Goal: Task Accomplishment & Management: Use online tool/utility

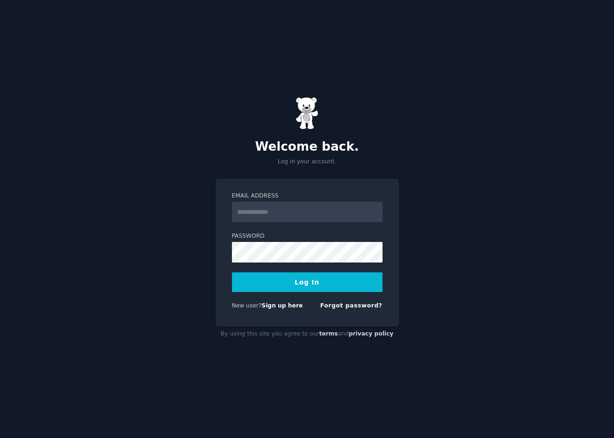
type input "**********"
click at [313, 293] on form "**********" at bounding box center [307, 253] width 151 height 122
click at [312, 286] on button "Log In" at bounding box center [307, 282] width 151 height 20
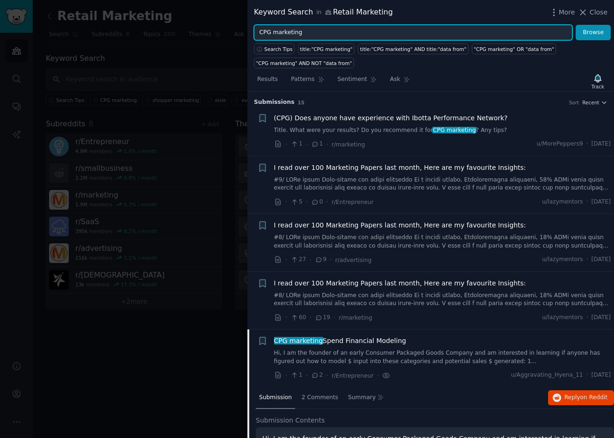
click at [305, 35] on input "CPG marketing" at bounding box center [413, 33] width 319 height 16
drag, startPoint x: 309, startPoint y: 32, endPoint x: 241, endPoint y: 28, distance: 68.4
click at [241, 28] on div "Keyword Search in Retail Marketing More Close CPG marketing Browse Search Tips …" at bounding box center [307, 219] width 614 height 438
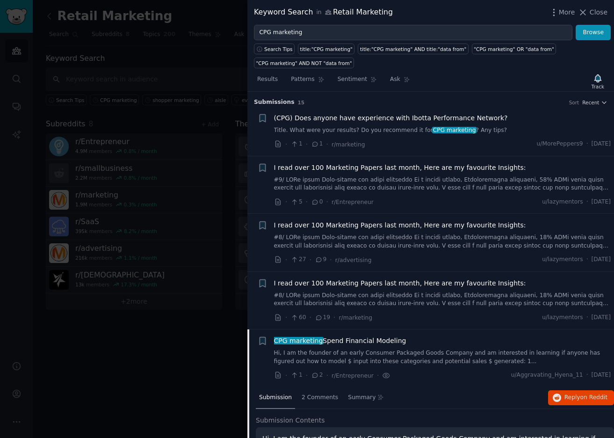
drag, startPoint x: 323, startPoint y: 40, endPoint x: 303, endPoint y: 30, distance: 22.8
click at [323, 39] on div "Keyword Search in Retail Marketing More Close CPG marketing Browse Search Tips …" at bounding box center [431, 219] width 367 height 438
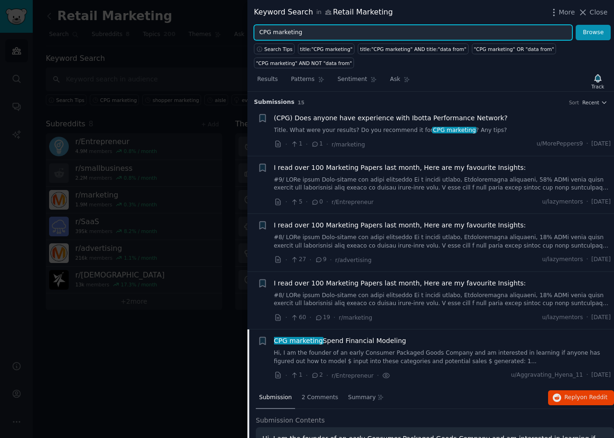
drag, startPoint x: 306, startPoint y: 32, endPoint x: 194, endPoint y: 27, distance: 111.5
click at [194, 27] on div "Keyword Search in Retail Marketing More Close CPG marketing Browse Search Tips …" at bounding box center [307, 219] width 614 height 438
click at [576, 25] on button "Browse" at bounding box center [593, 33] width 35 height 16
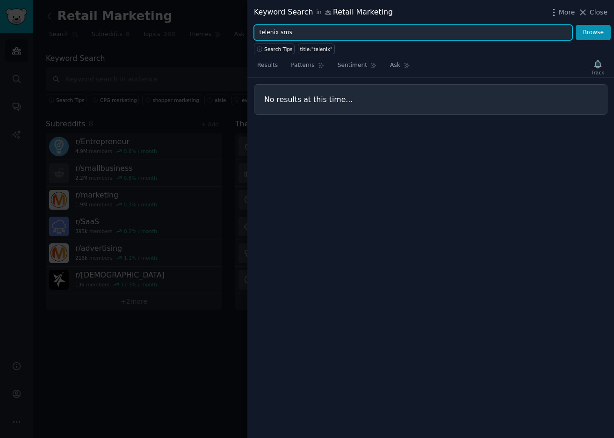
type input "telenix sms"
click at [576, 25] on button "Browse" at bounding box center [593, 33] width 35 height 16
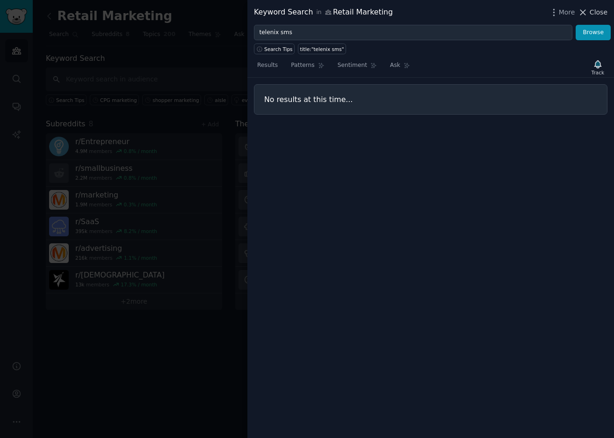
click at [599, 14] on span "Close" at bounding box center [599, 12] width 18 height 10
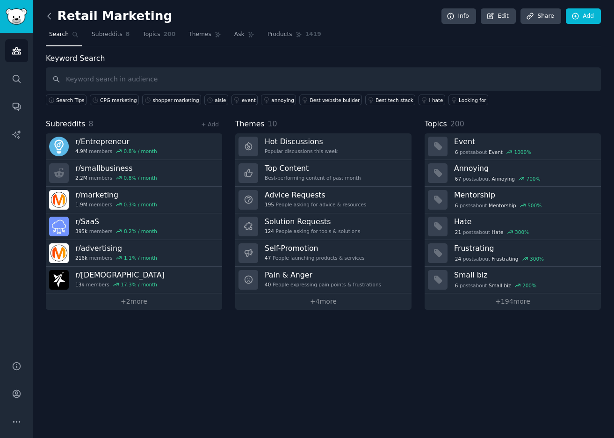
click at [47, 18] on icon at bounding box center [49, 16] width 10 height 10
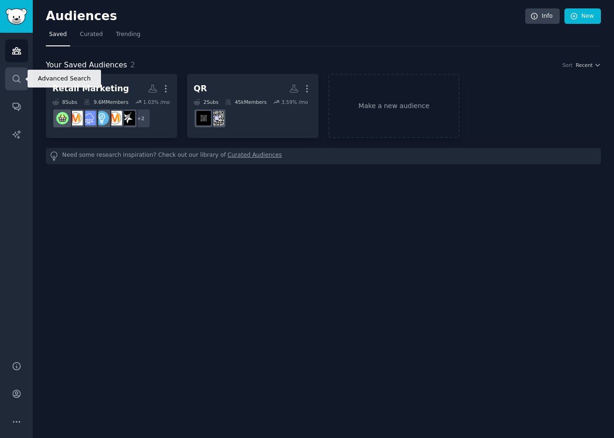
click at [16, 81] on icon "Sidebar" at bounding box center [16, 78] width 7 height 7
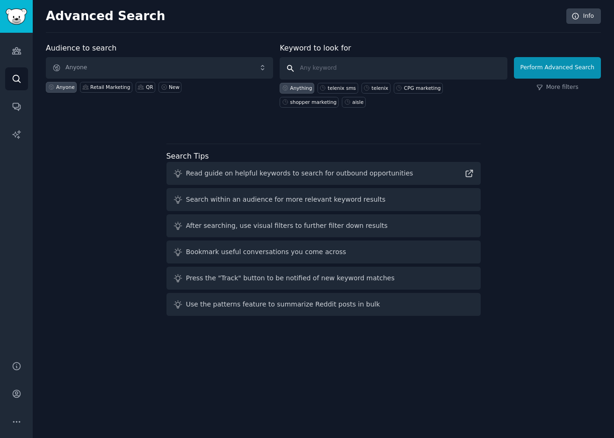
click at [318, 69] on input "text" at bounding box center [393, 68] width 227 height 22
click at [141, 66] on span "Anyone" at bounding box center [159, 68] width 227 height 22
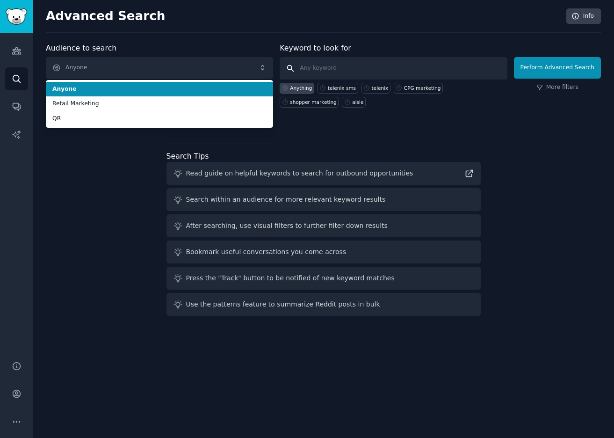
click at [347, 69] on input "text" at bounding box center [393, 68] width 227 height 22
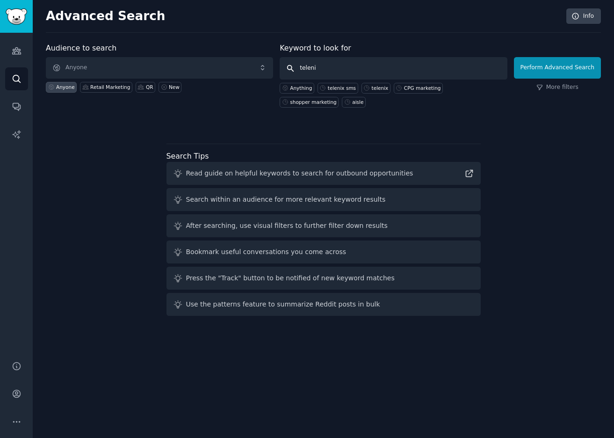
type input "telenix"
click button "Perform Advanced Search" at bounding box center [557, 68] width 87 height 22
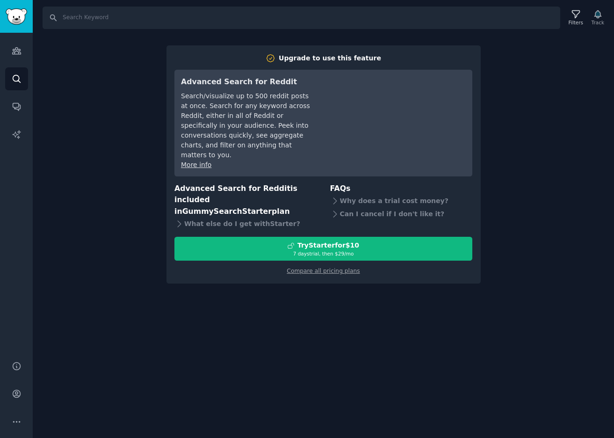
click at [53, 150] on div "Search Filters Track Upgrade to use this feature Advanced Search for Reddit Sea…" at bounding box center [324, 219] width 582 height 438
drag, startPoint x: 65, startPoint y: 44, endPoint x: 77, endPoint y: 40, distance: 12.1
click at [66, 44] on div "Search Filters Track Upgrade to use this feature Advanced Search for Reddit Sea…" at bounding box center [324, 219] width 582 height 438
click at [547, 89] on div "Search Filters Track Upgrade to use this feature Advanced Search for Reddit Sea…" at bounding box center [324, 219] width 582 height 438
click at [326, 57] on div "Upgrade to use this feature" at bounding box center [330, 58] width 102 height 10
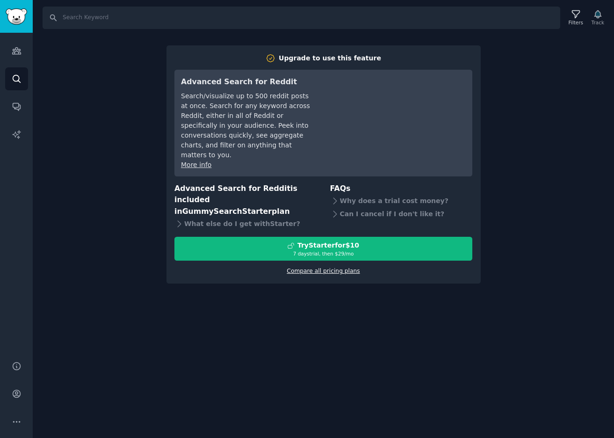
click at [329, 268] on link "Compare all pricing plans" at bounding box center [323, 271] width 73 height 7
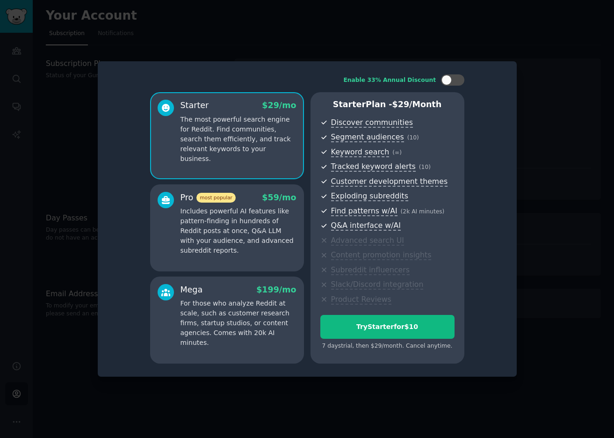
click at [430, 50] on div at bounding box center [307, 219] width 614 height 438
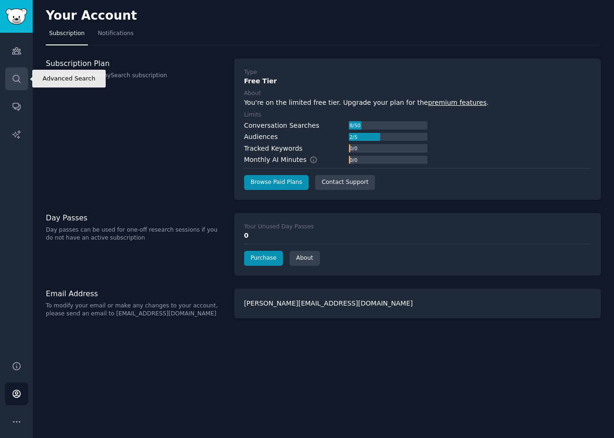
click at [15, 81] on icon "Sidebar" at bounding box center [16, 78] width 7 height 7
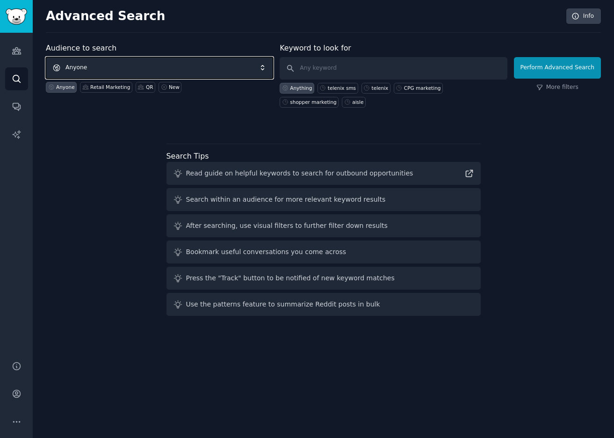
click at [95, 71] on span "Anyone" at bounding box center [159, 68] width 227 height 22
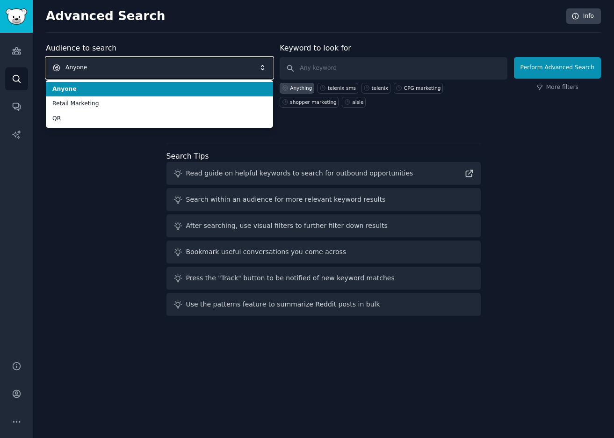
click at [95, 68] on span "Anyone" at bounding box center [159, 68] width 227 height 22
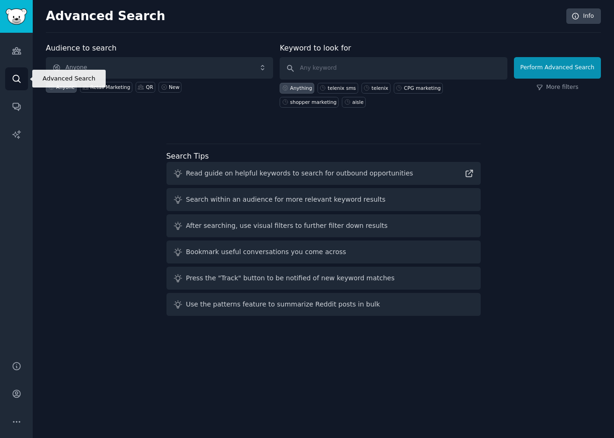
click at [17, 88] on link "Search" at bounding box center [16, 78] width 23 height 23
click at [16, 82] on icon "Sidebar" at bounding box center [17, 79] width 10 height 10
click at [348, 65] on input "text" at bounding box center [393, 68] width 227 height 22
click at [91, 20] on h2 "Advanced Search" at bounding box center [304, 16] width 516 height 15
click at [82, 19] on h2 "Advanced Search" at bounding box center [304, 16] width 516 height 15
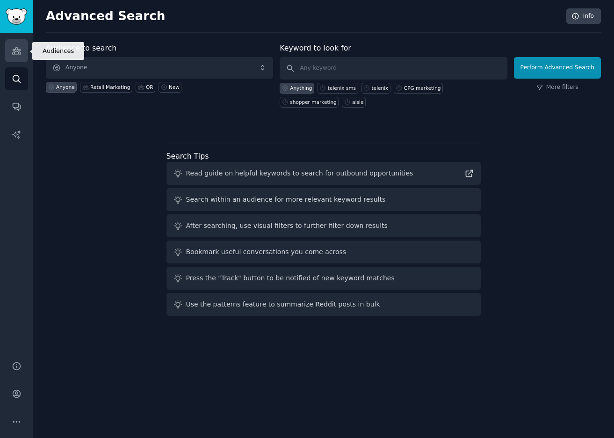
click at [15, 52] on icon "Sidebar" at bounding box center [17, 51] width 10 height 10
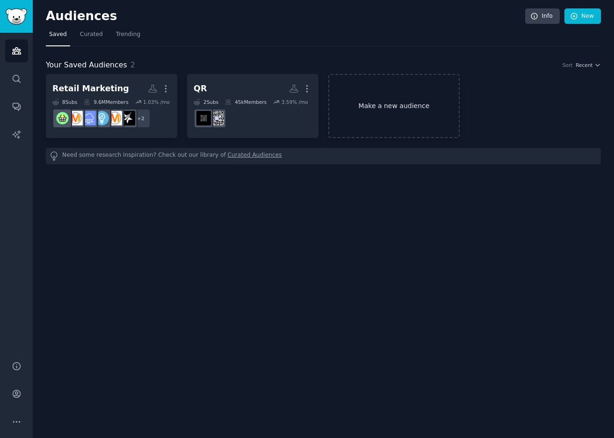
click at [386, 118] on link "Make a new audience" at bounding box center [395, 106] width 132 height 64
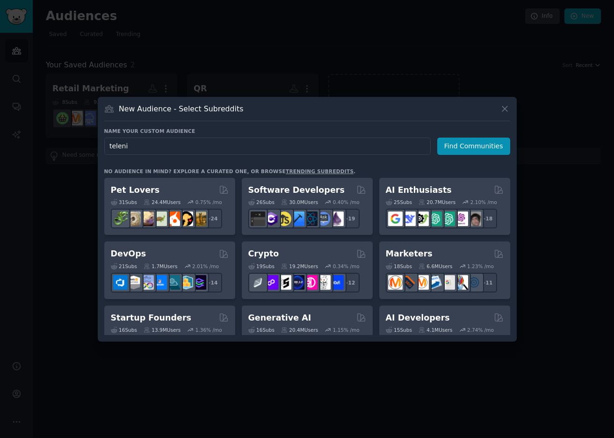
type input "telenix"
click button "Find Communities" at bounding box center [474, 146] width 73 height 17
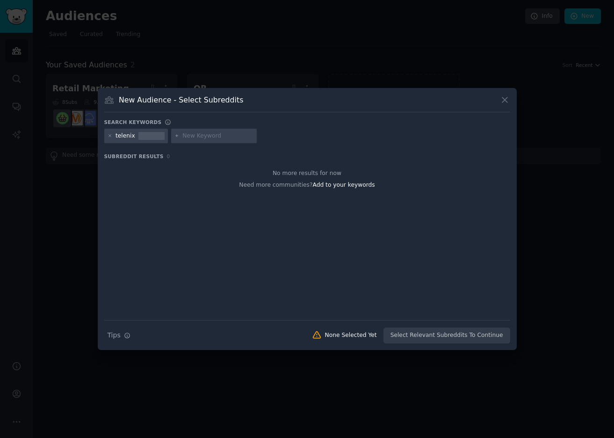
click at [191, 136] on input "text" at bounding box center [218, 136] width 71 height 8
type input "SMS"
type input "AI"
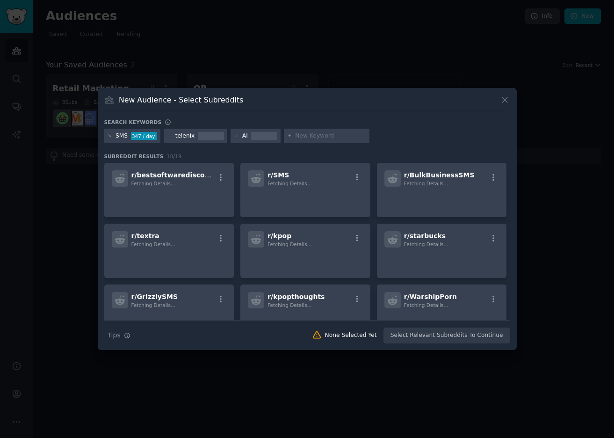
click at [415, 333] on div "Search Tips Tips None Selected Yet Select Relevant Subreddits To Continue" at bounding box center [307, 331] width 406 height 23
